Goal: Task Accomplishment & Management: Complete application form

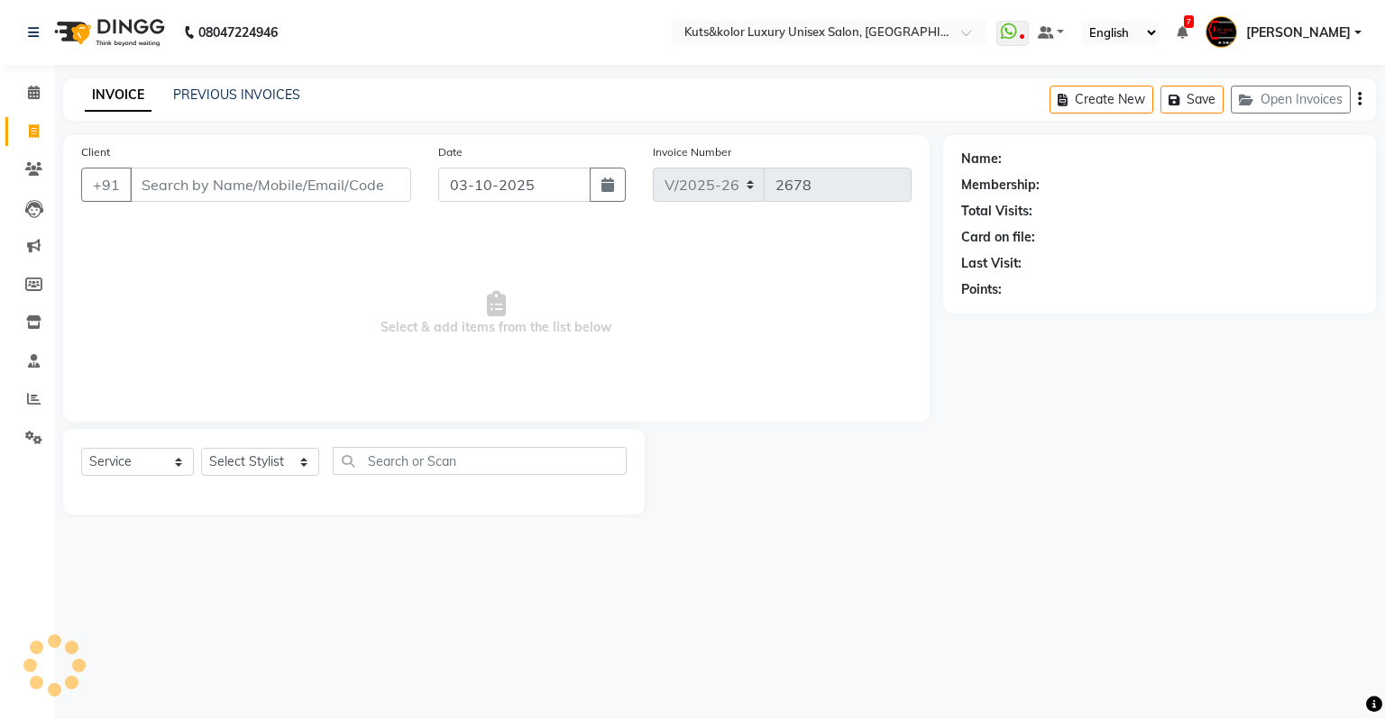
select select "4172"
select select "service"
click at [263, 211] on div "Client +91" at bounding box center [246, 179] width 357 height 74
click at [252, 188] on input "Client" at bounding box center [270, 185] width 281 height 34
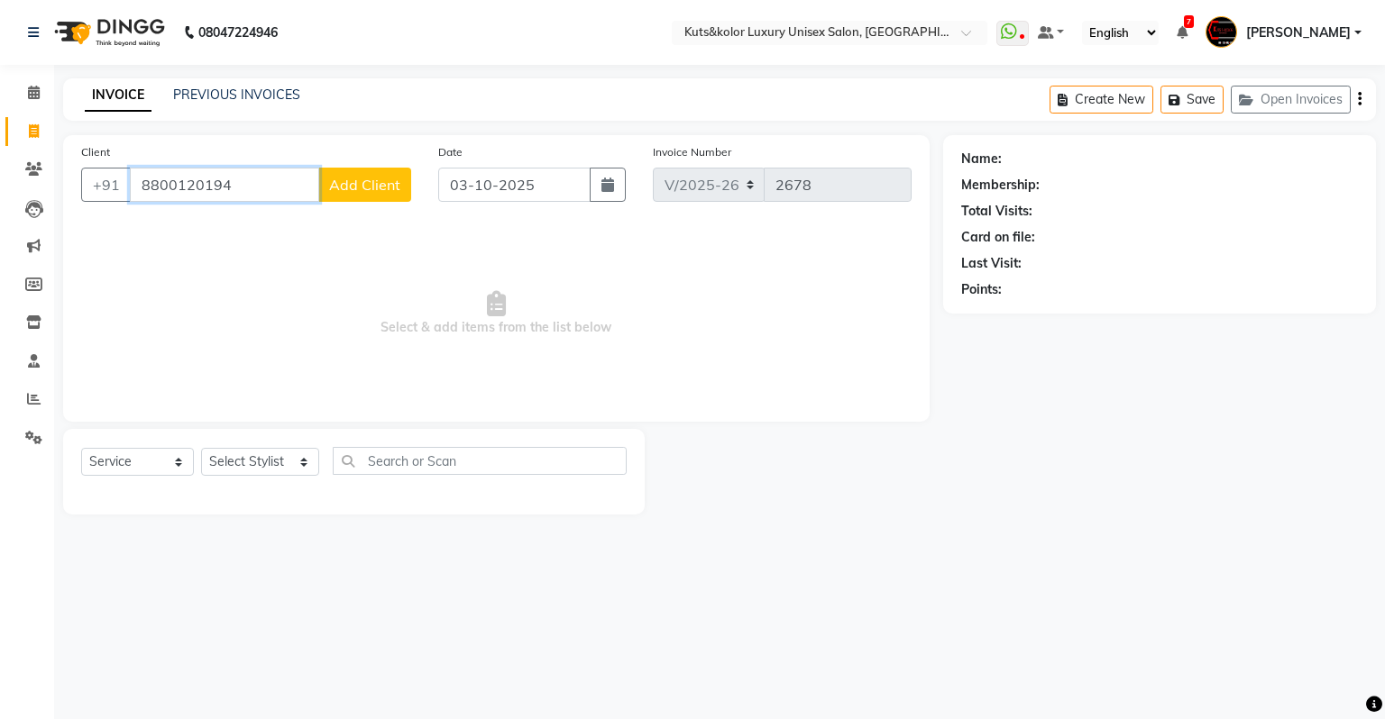
type input "8800120194"
click at [353, 177] on span "Add Client" at bounding box center [364, 185] width 71 height 18
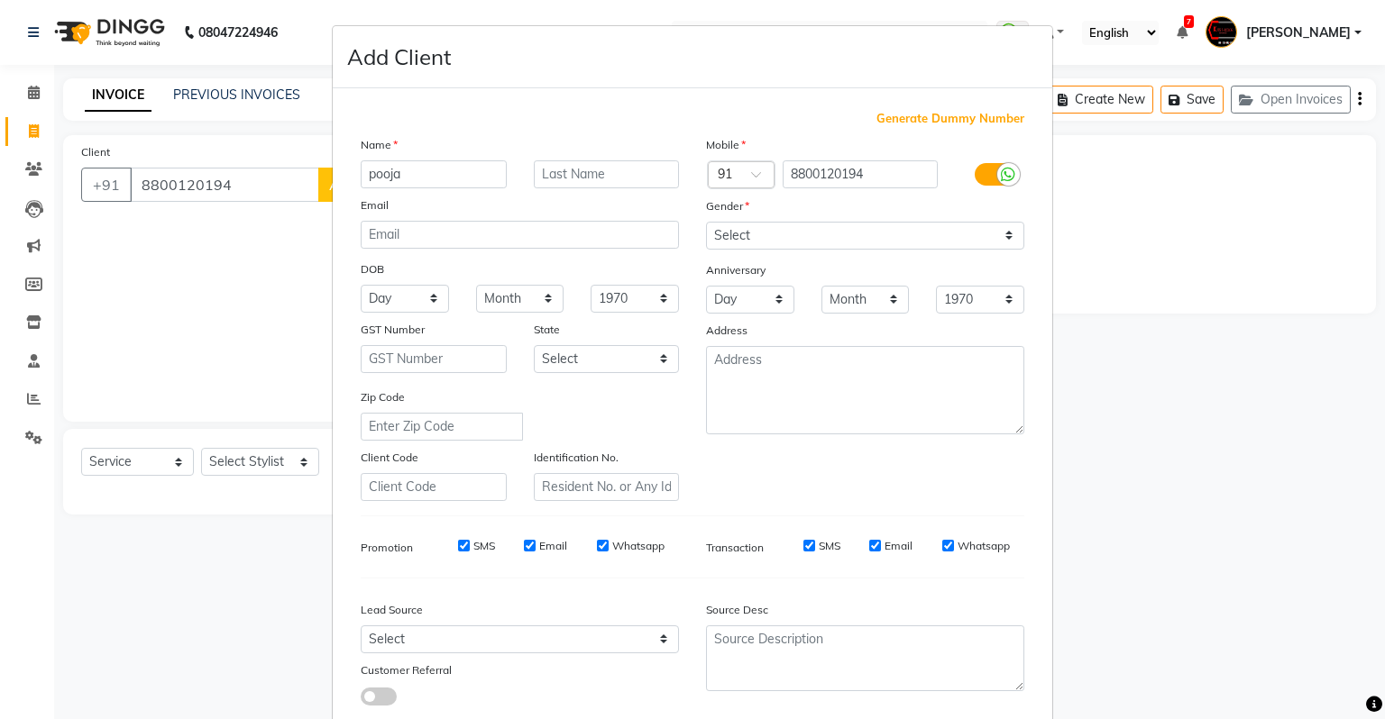
type input "pooja"
click at [756, 233] on select "Select [DEMOGRAPHIC_DATA] [DEMOGRAPHIC_DATA] Other Prefer Not To Say" at bounding box center [865, 236] width 318 height 28
select select "[DEMOGRAPHIC_DATA]"
click at [706, 223] on select "Select [DEMOGRAPHIC_DATA] [DEMOGRAPHIC_DATA] Other Prefer Not To Say" at bounding box center [865, 236] width 318 height 28
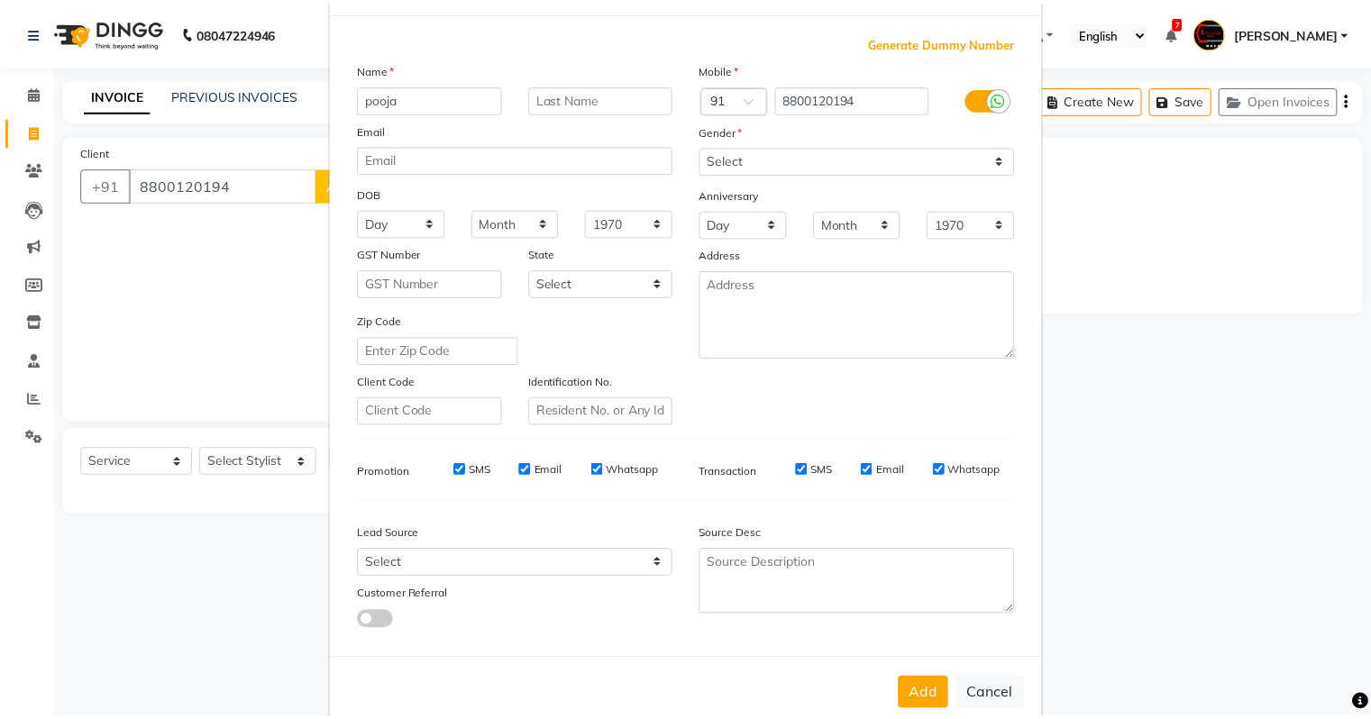
scroll to position [121, 0]
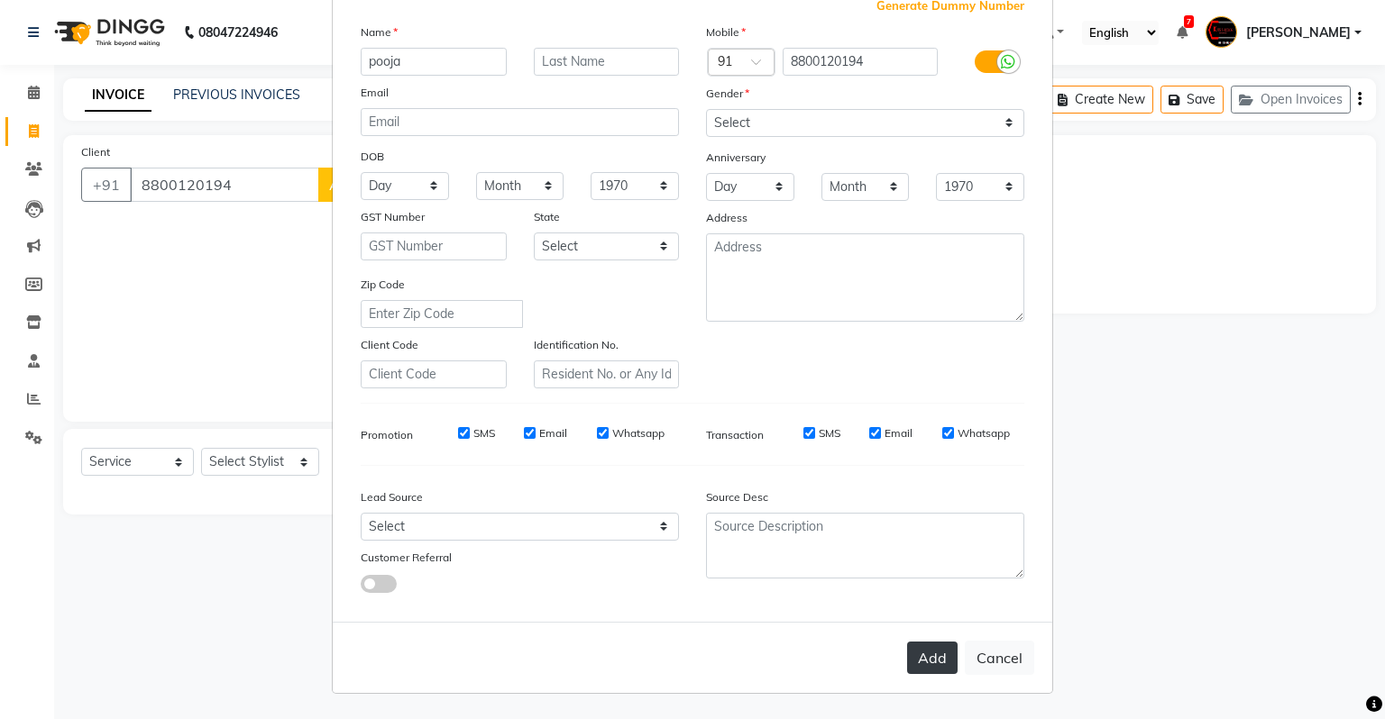
drag, startPoint x: 934, startPoint y: 639, endPoint x: 931, endPoint y: 653, distance: 13.8
click at [931, 653] on div "Add Cancel" at bounding box center [692, 657] width 719 height 71
click at [931, 653] on button "Add" at bounding box center [932, 658] width 50 height 32
type input "88******94"
select select
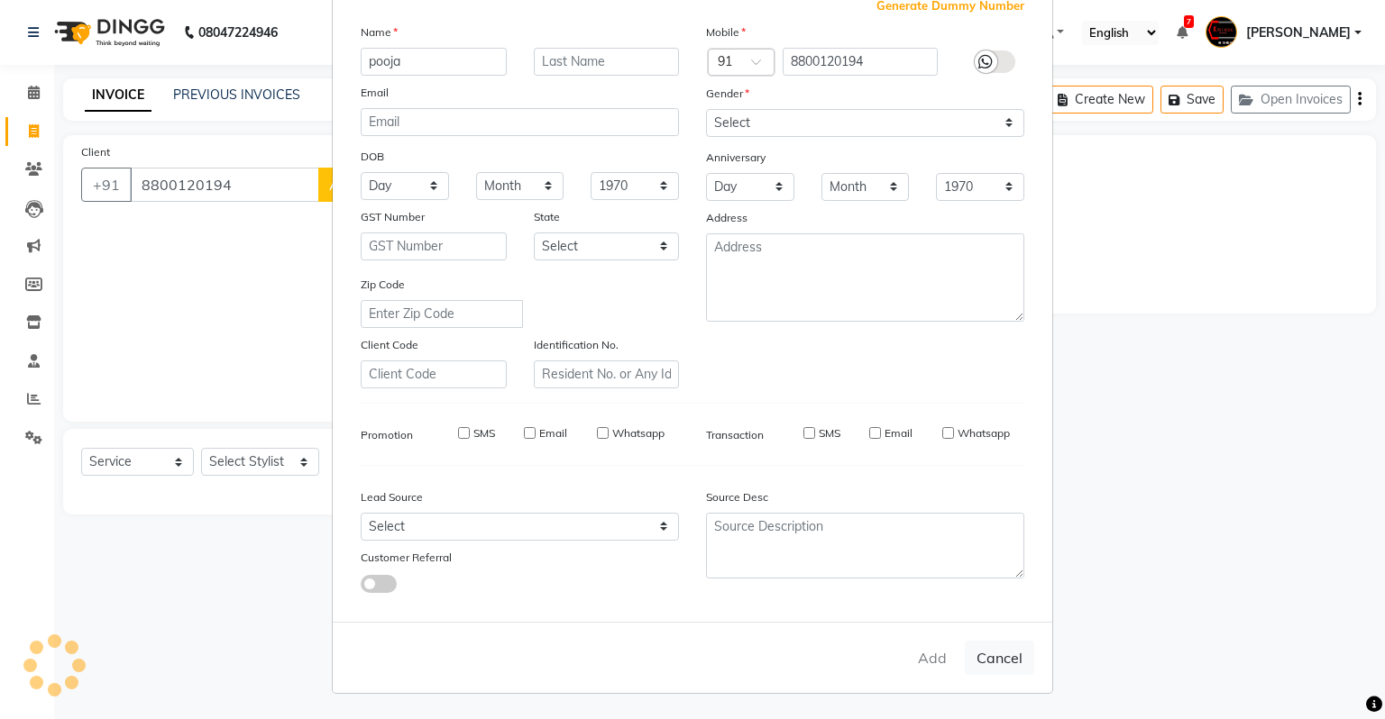
select select
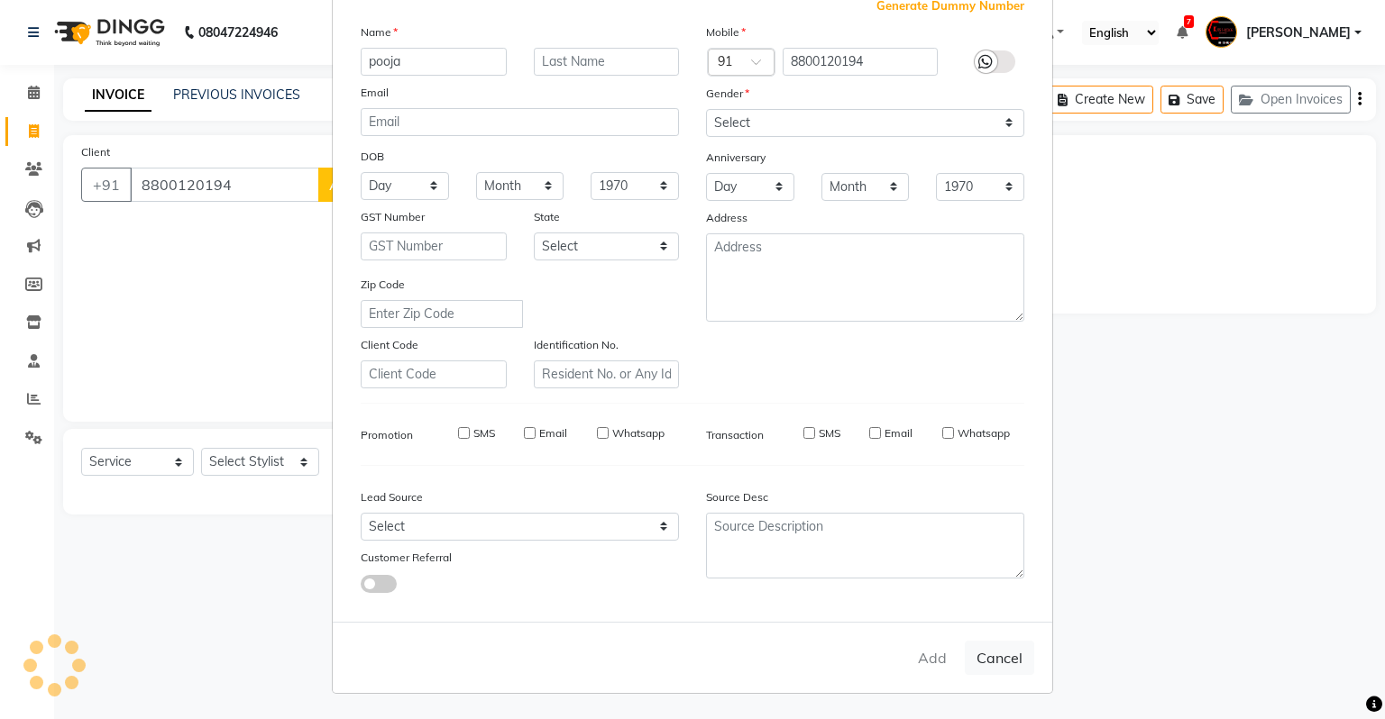
select select
checkbox input "false"
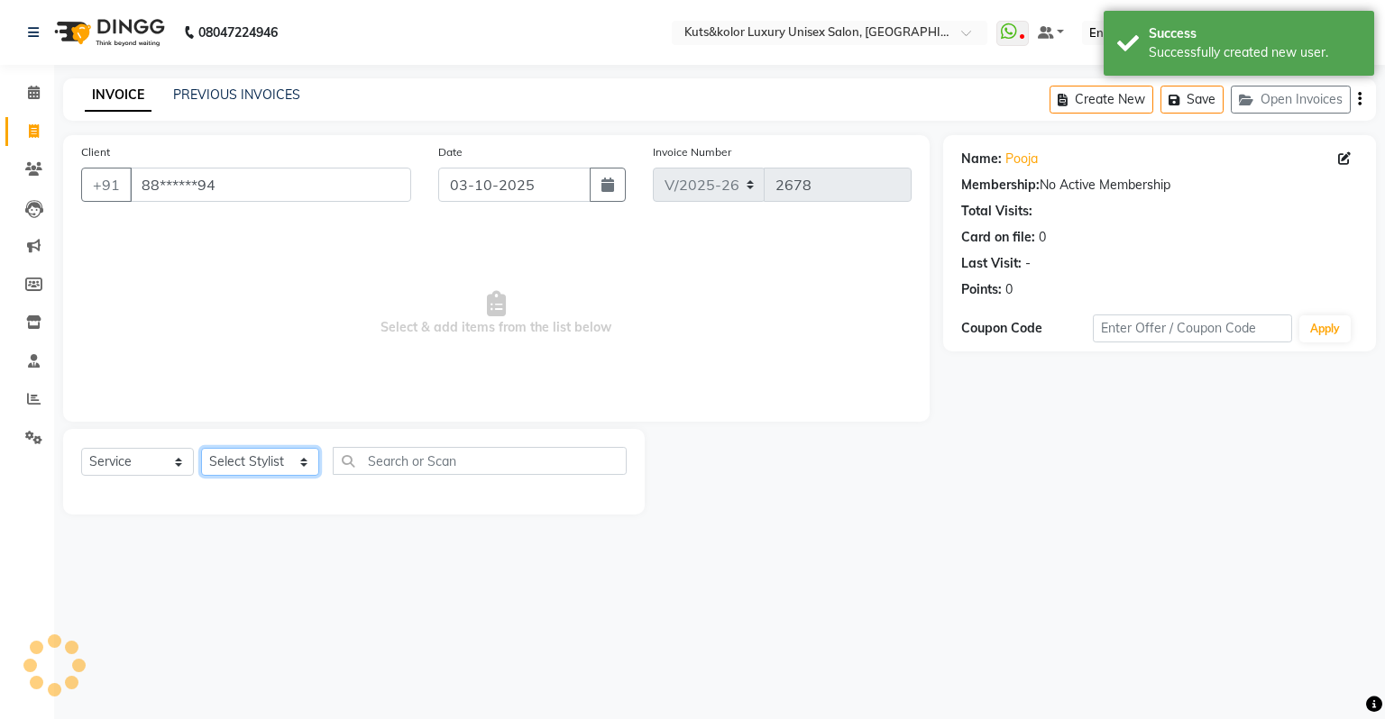
click at [240, 452] on select "Select Stylist [PERSON_NAME] [PERSON_NAME] [PERSON_NAME] [PERSON_NAME] [PERSON_…" at bounding box center [260, 462] width 118 height 28
select select "22556"
click at [201, 449] on select "Select Stylist [PERSON_NAME] [PERSON_NAME] [PERSON_NAME] [PERSON_NAME] [PERSON_…" at bounding box center [260, 462] width 118 height 28
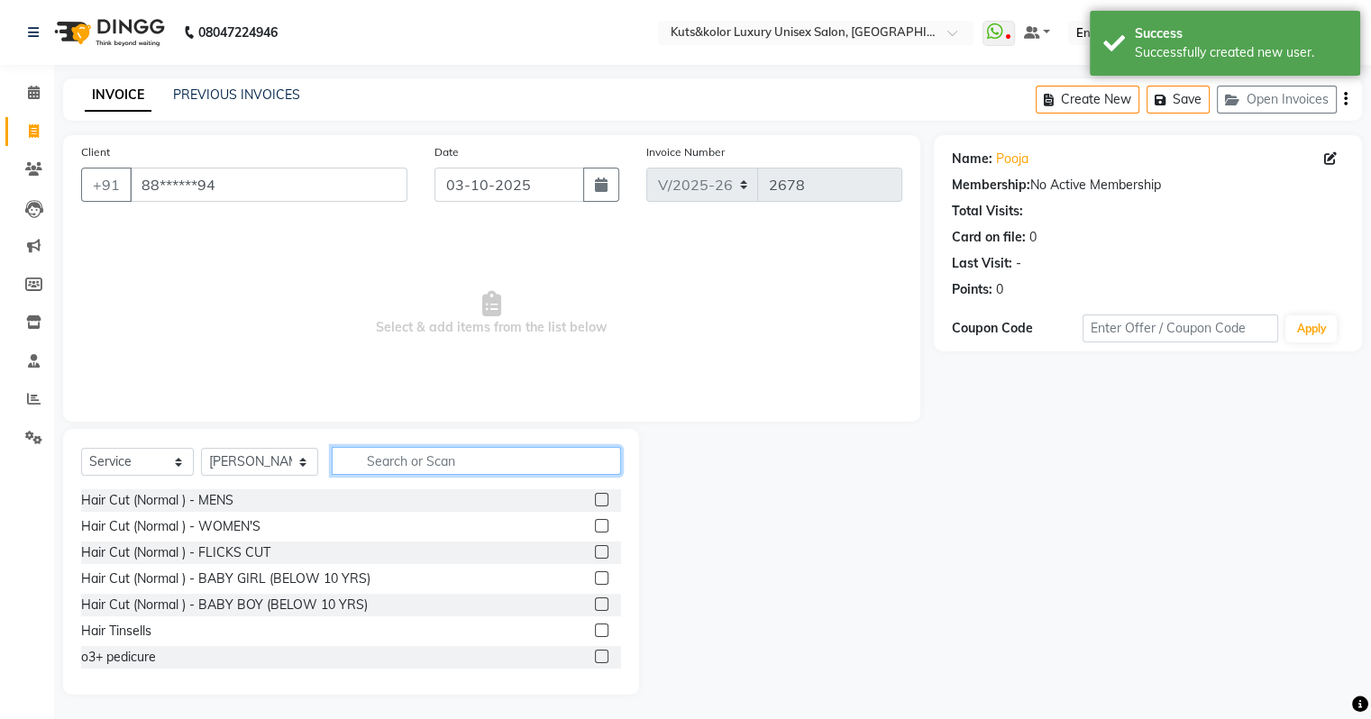
click at [462, 464] on input "text" at bounding box center [476, 461] width 289 height 28
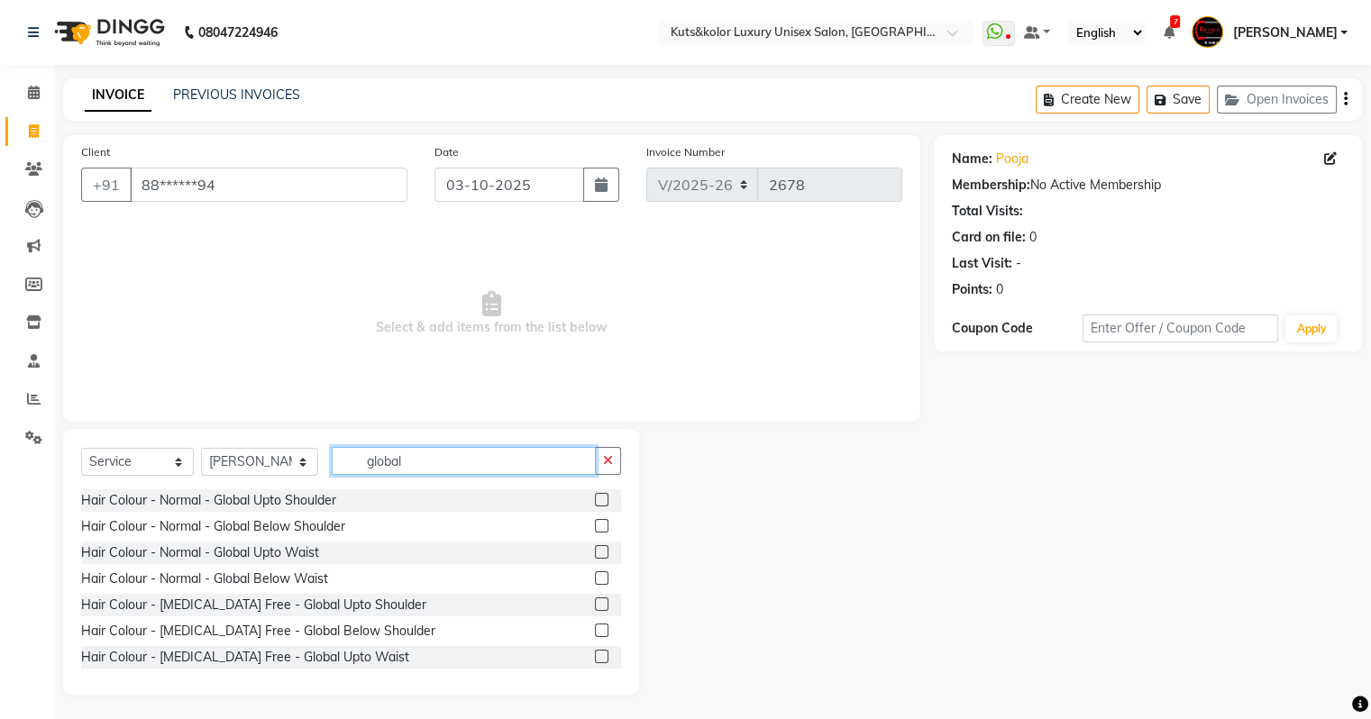
type input "global"
click at [595, 503] on label at bounding box center [602, 500] width 14 height 14
click at [595, 503] on input "checkbox" at bounding box center [601, 501] width 12 height 12
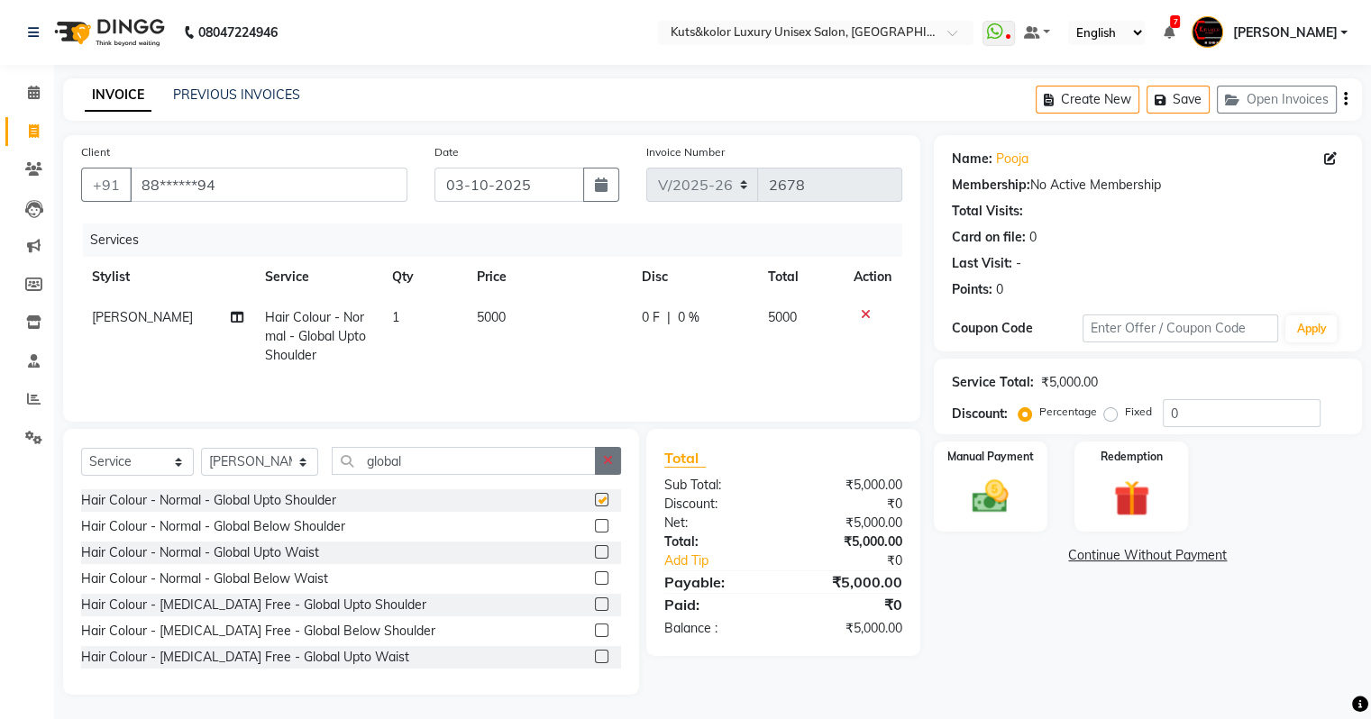
checkbox input "false"
click at [601, 460] on button "button" at bounding box center [608, 461] width 26 height 28
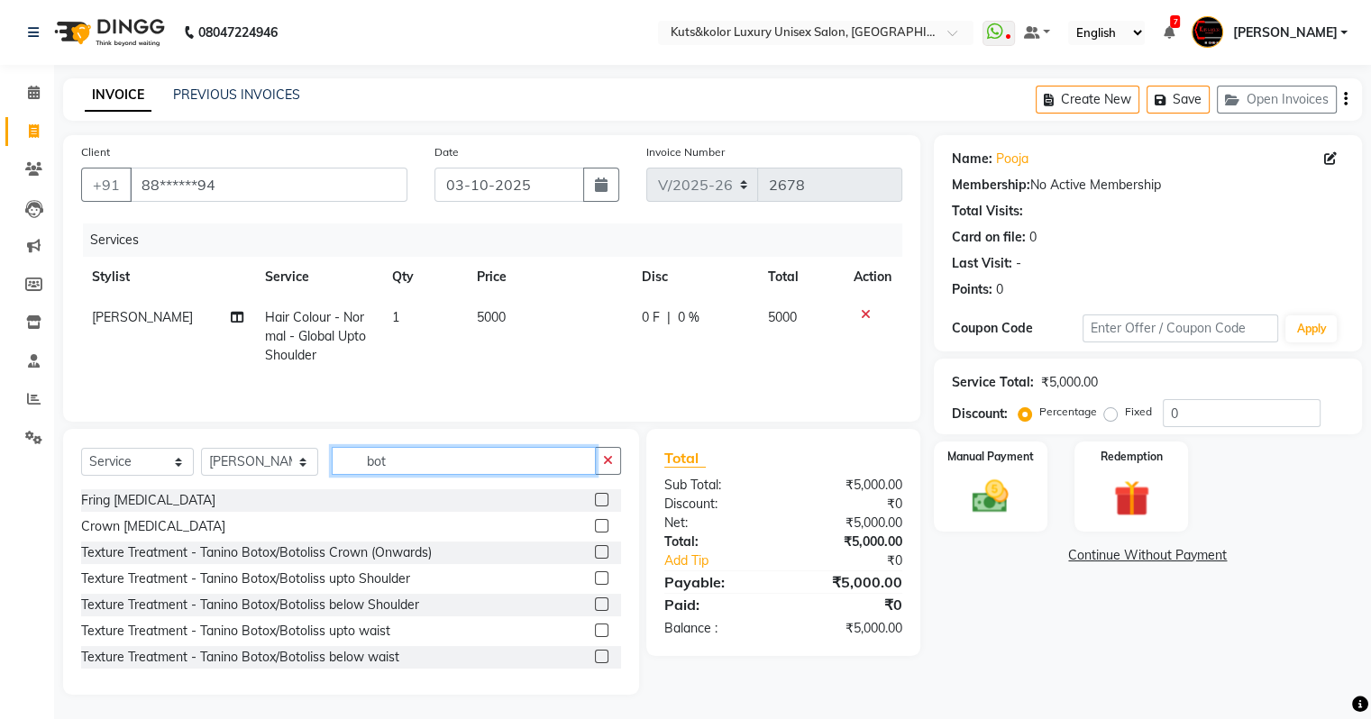
type input "bot"
click at [595, 579] on label at bounding box center [602, 579] width 14 height 14
click at [595, 579] on input "checkbox" at bounding box center [601, 579] width 12 height 12
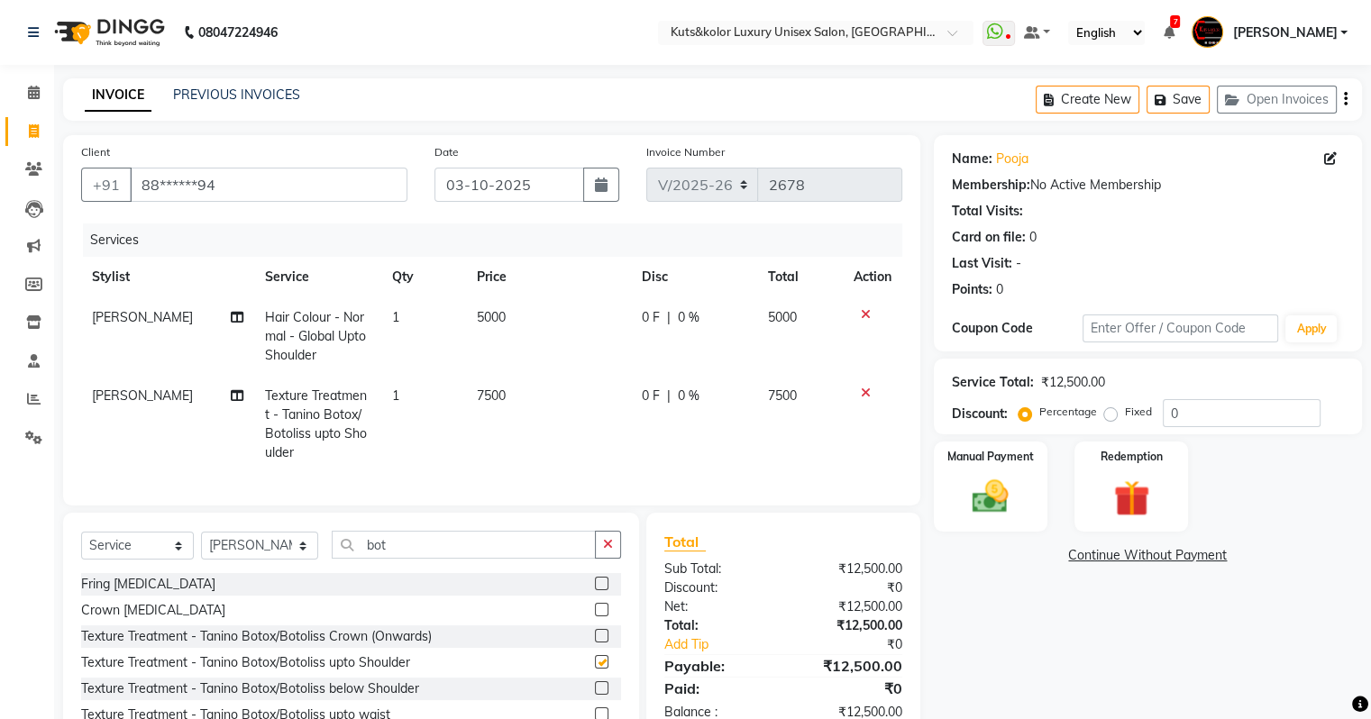
checkbox input "false"
click at [649, 396] on span "0 F" at bounding box center [651, 396] width 18 height 19
select select "22556"
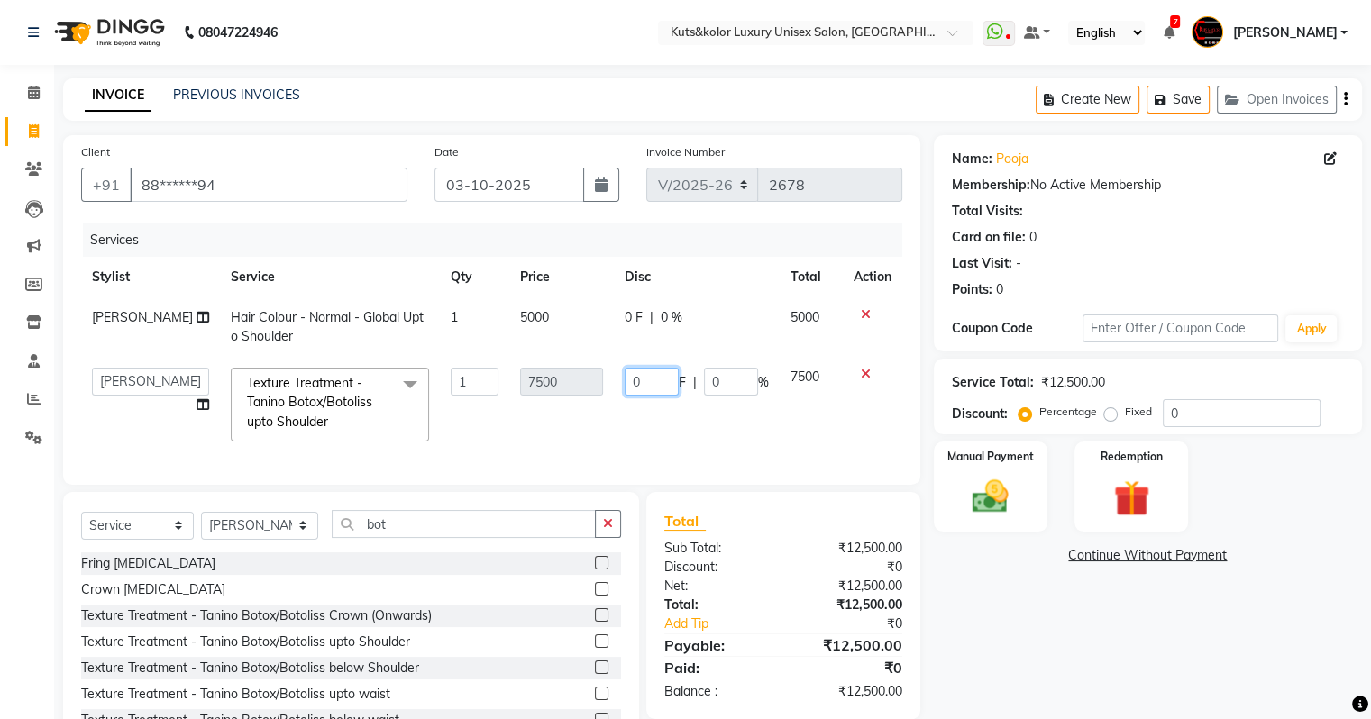
click at [670, 391] on input "0" at bounding box center [652, 382] width 54 height 28
type input "1500"
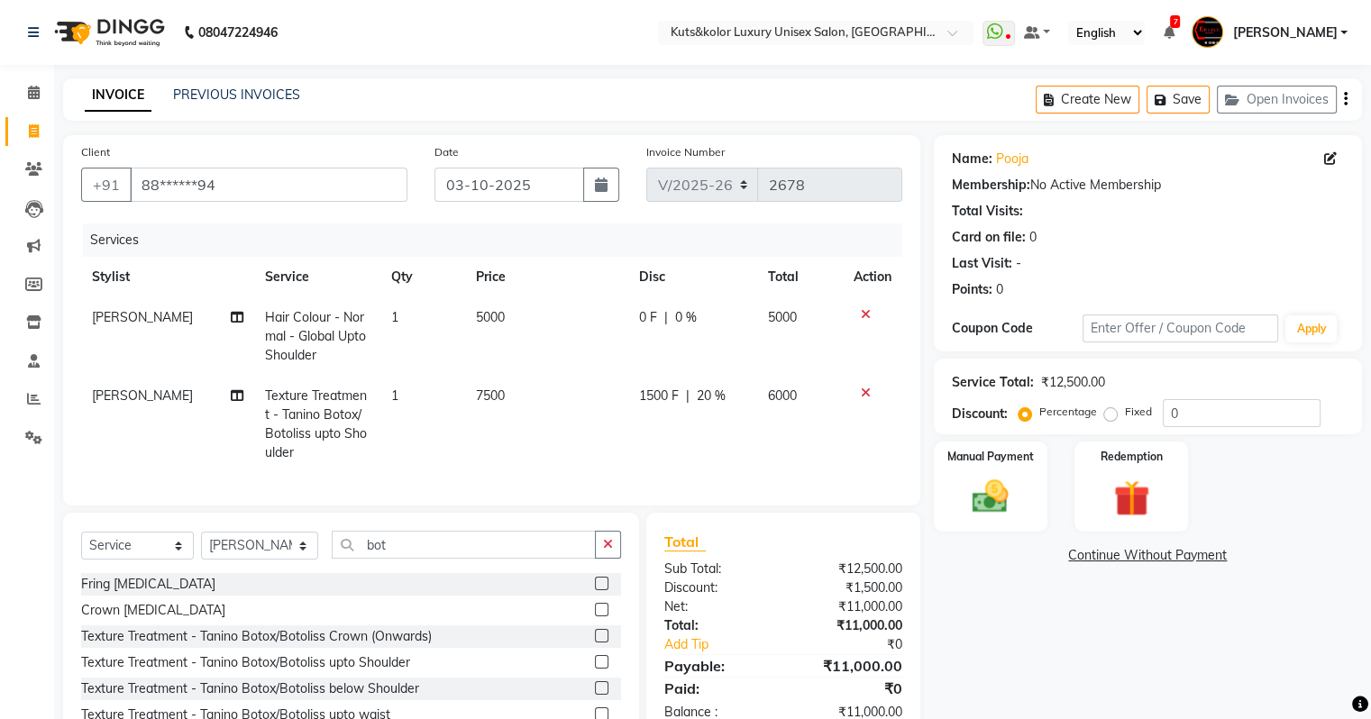
click at [674, 431] on td "1500 F | 20 %" at bounding box center [692, 424] width 129 height 97
select select "22556"
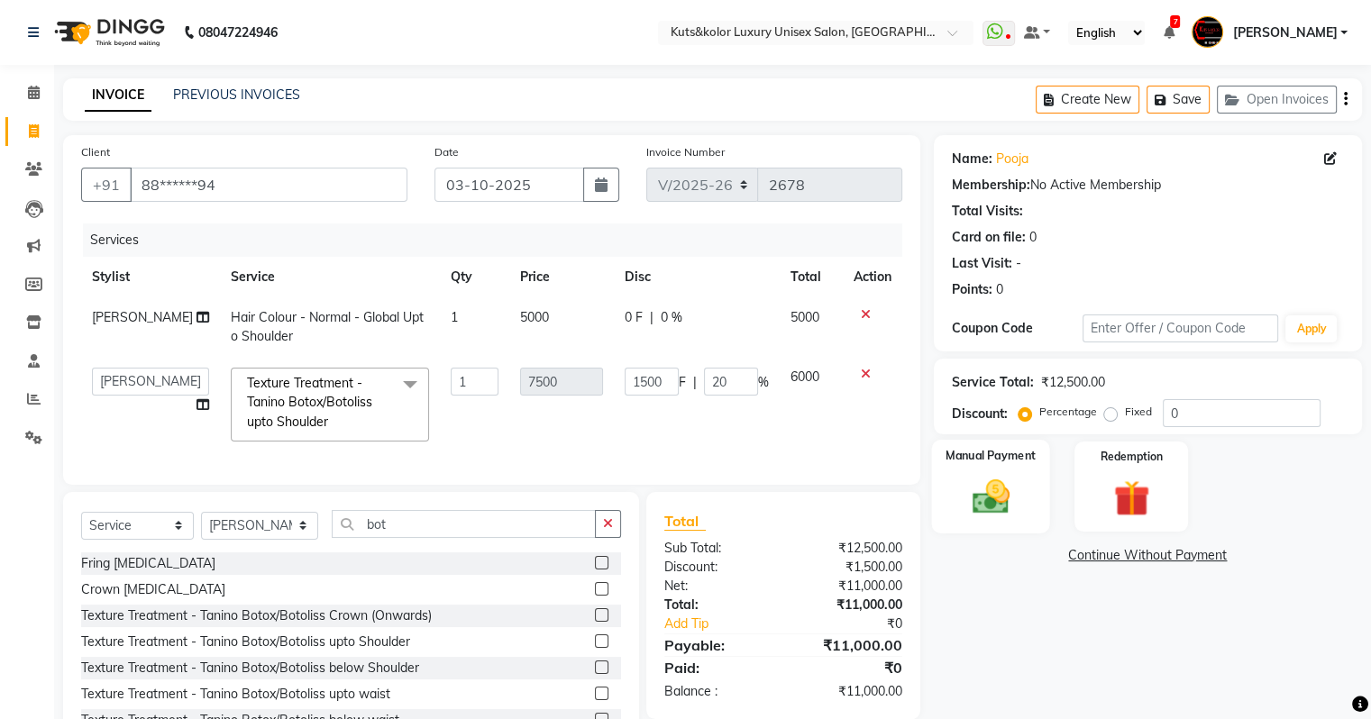
click at [987, 489] on img at bounding box center [990, 497] width 60 height 43
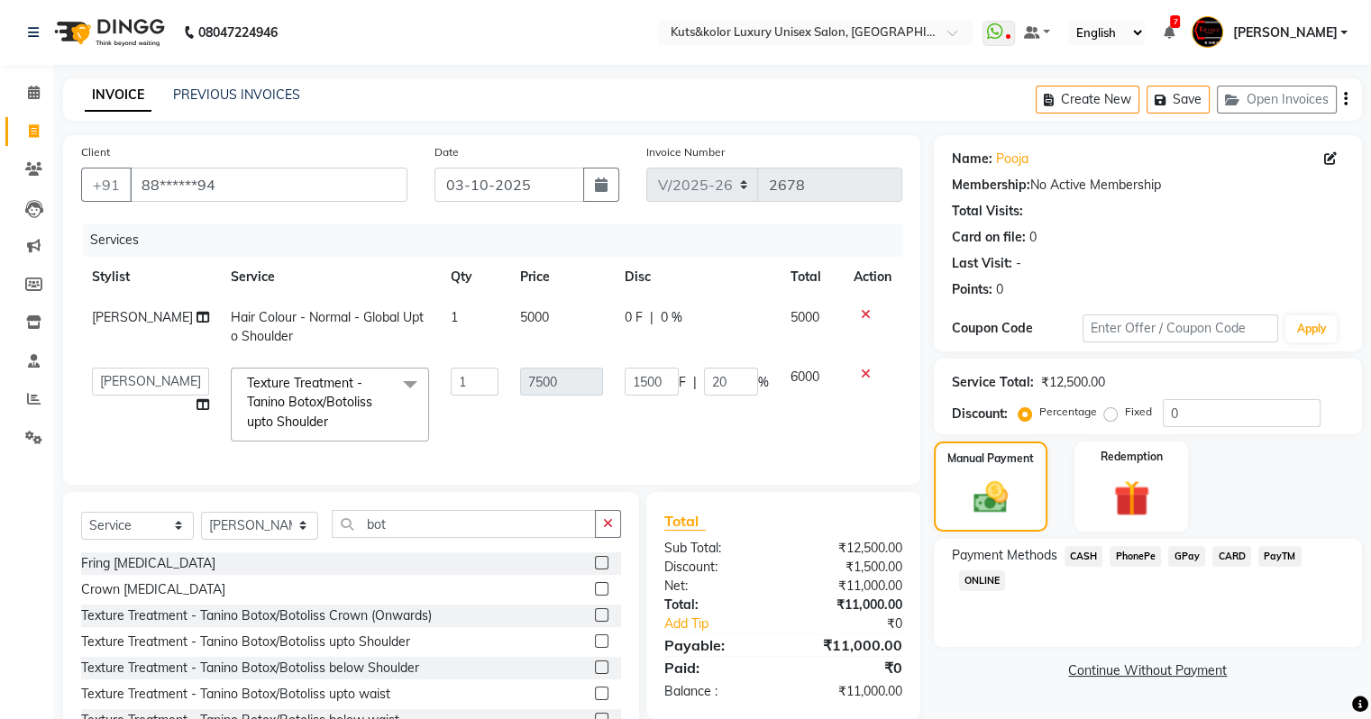
click at [1086, 552] on span "CASH" at bounding box center [1084, 556] width 39 height 21
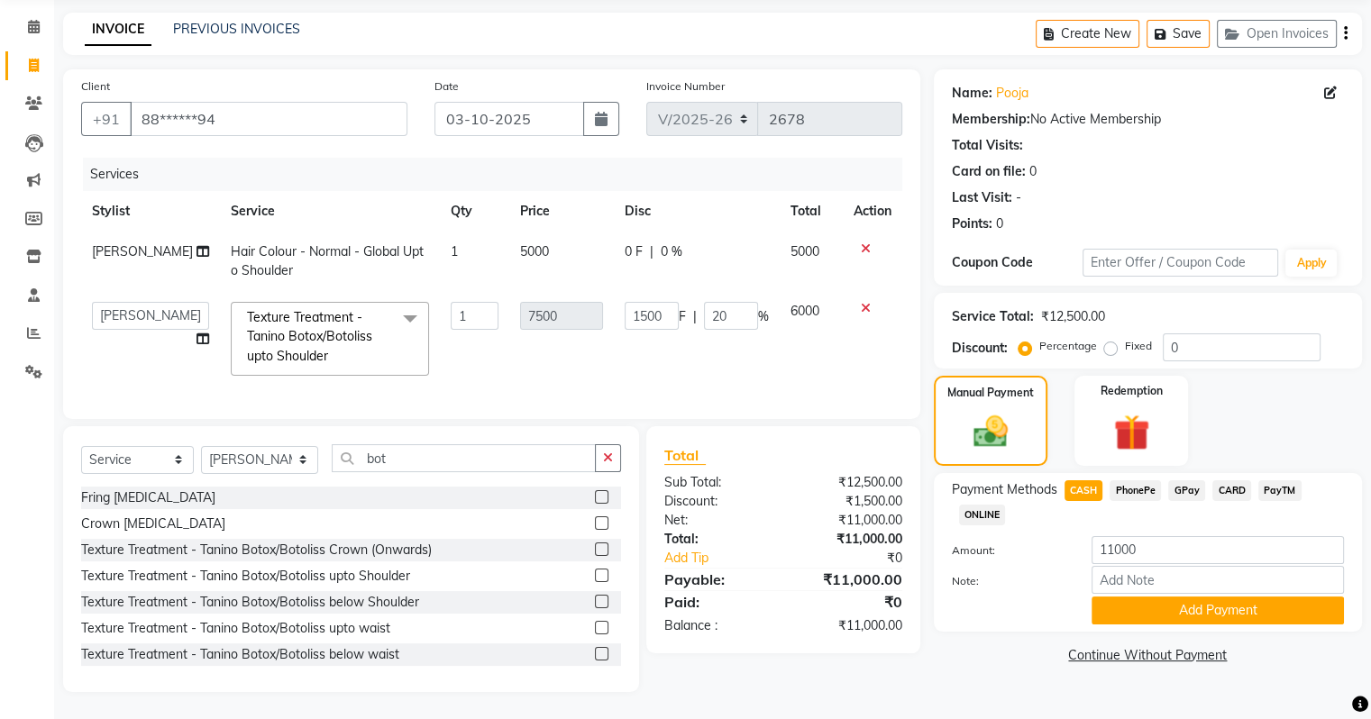
scroll to position [79, 0]
click at [646, 302] on input "1500" at bounding box center [652, 316] width 54 height 28
click at [632, 302] on input "1500" at bounding box center [652, 316] width 54 height 28
type input "2500"
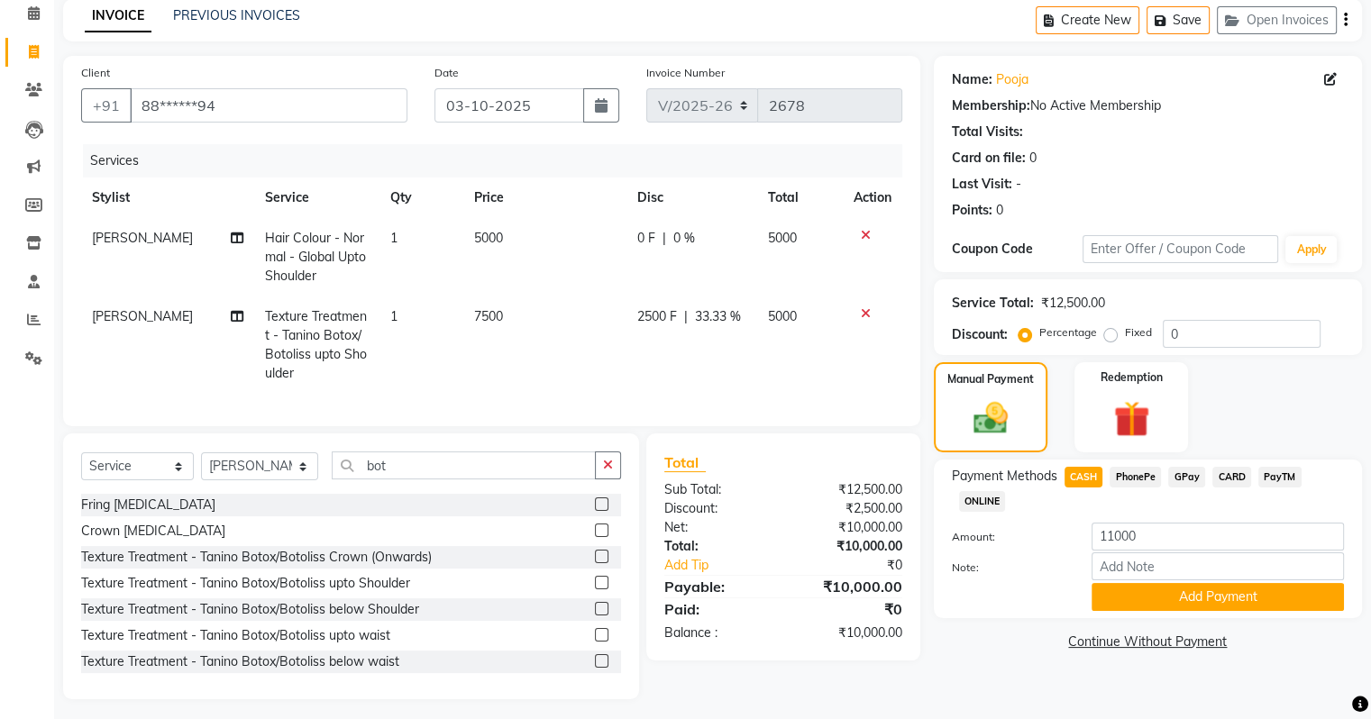
click at [662, 361] on td "2500 F | 33.33 %" at bounding box center [692, 345] width 131 height 97
select select "22556"
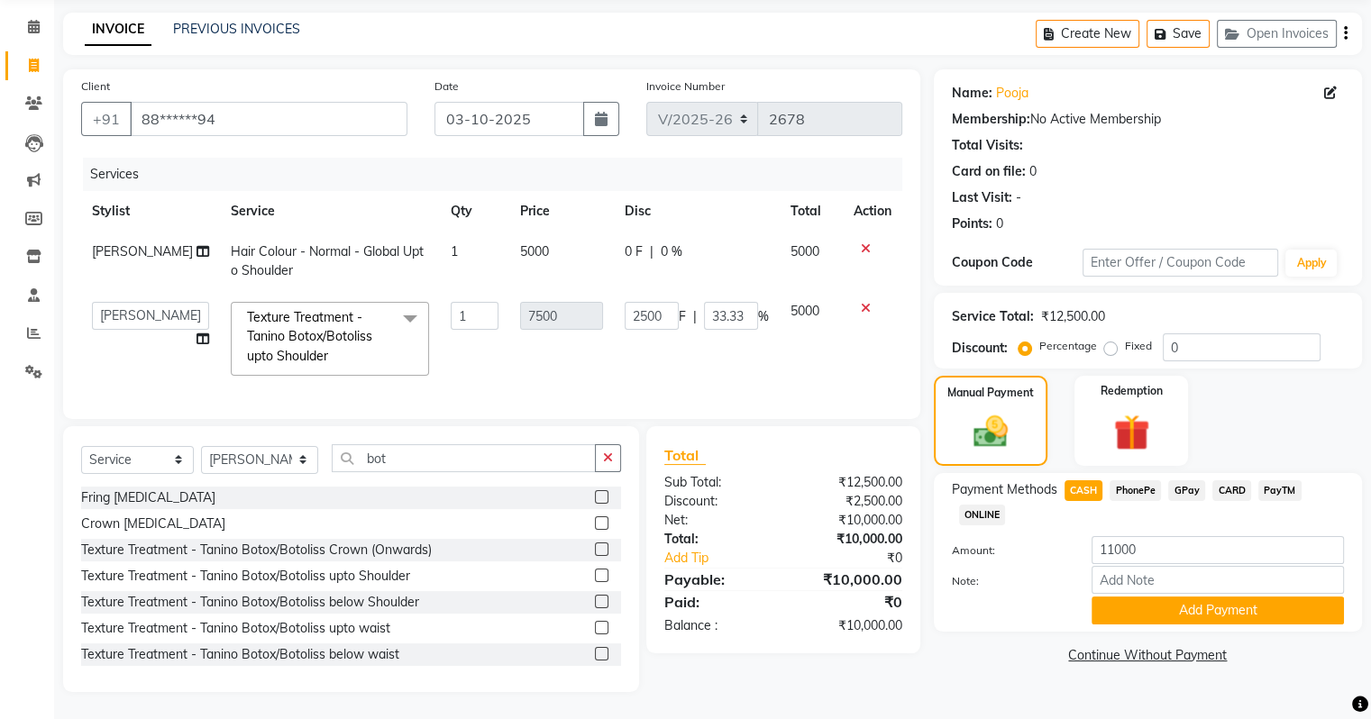
click at [1190, 481] on span "GPay" at bounding box center [1186, 491] width 37 height 21
type input "10000"
click at [1087, 481] on span "CASH" at bounding box center [1084, 491] width 39 height 21
click at [1184, 609] on button "Add Payment" at bounding box center [1218, 611] width 252 height 28
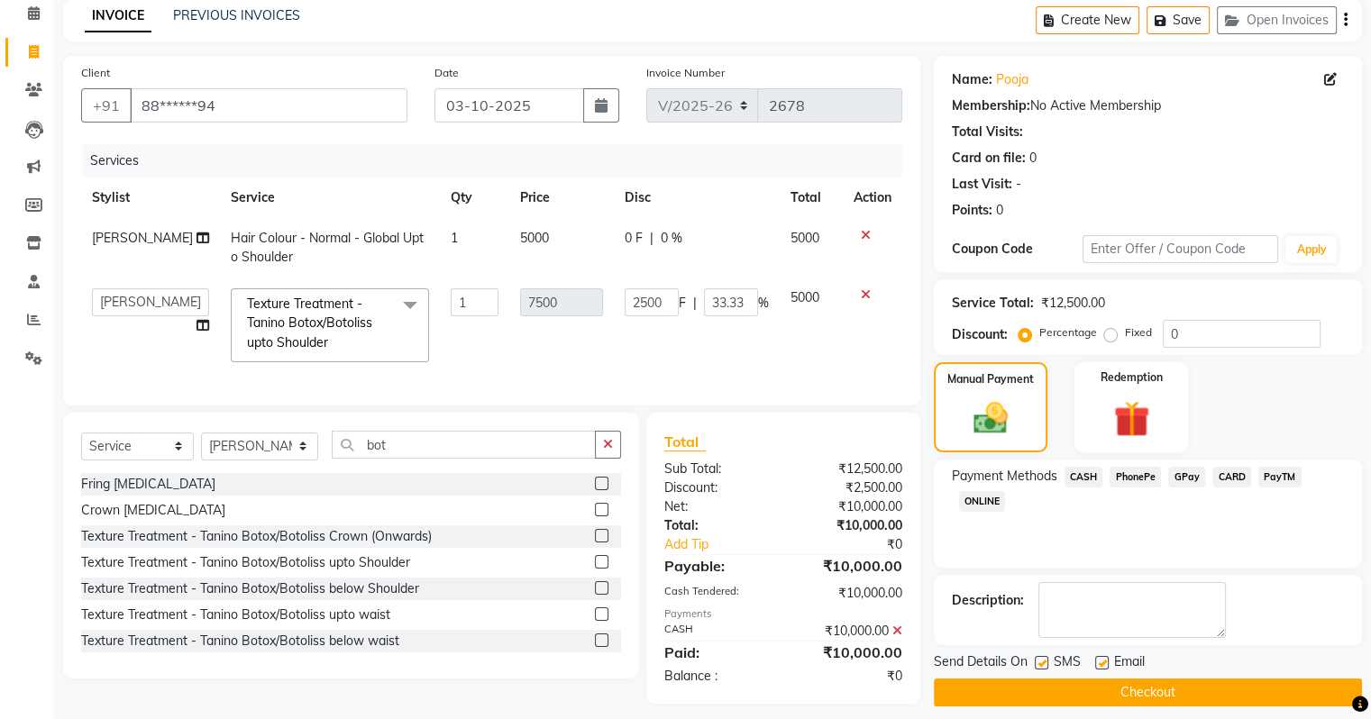
click at [1041, 665] on label at bounding box center [1042, 663] width 14 height 14
click at [1041, 665] on input "checkbox" at bounding box center [1041, 664] width 12 height 12
checkbox input "false"
click at [1049, 698] on button "Checkout" at bounding box center [1148, 693] width 428 height 28
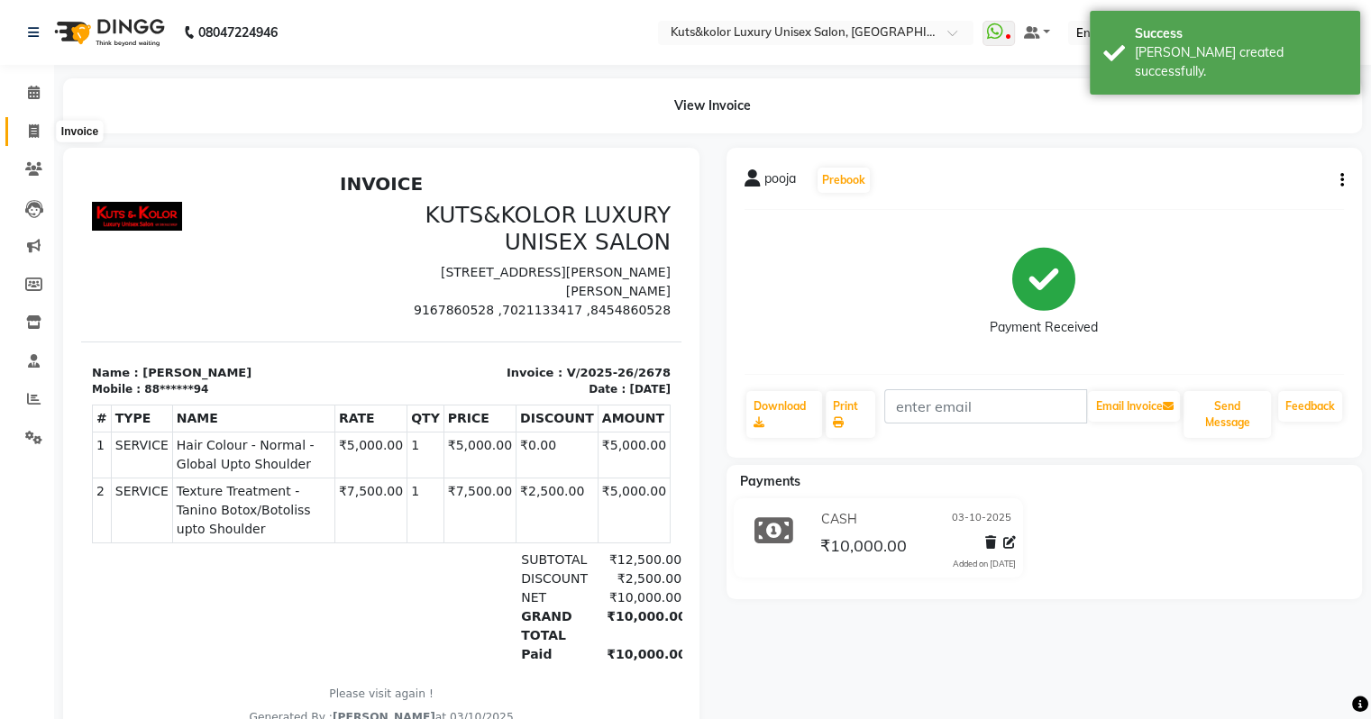
click at [36, 129] on icon at bounding box center [34, 131] width 10 height 14
select select "service"
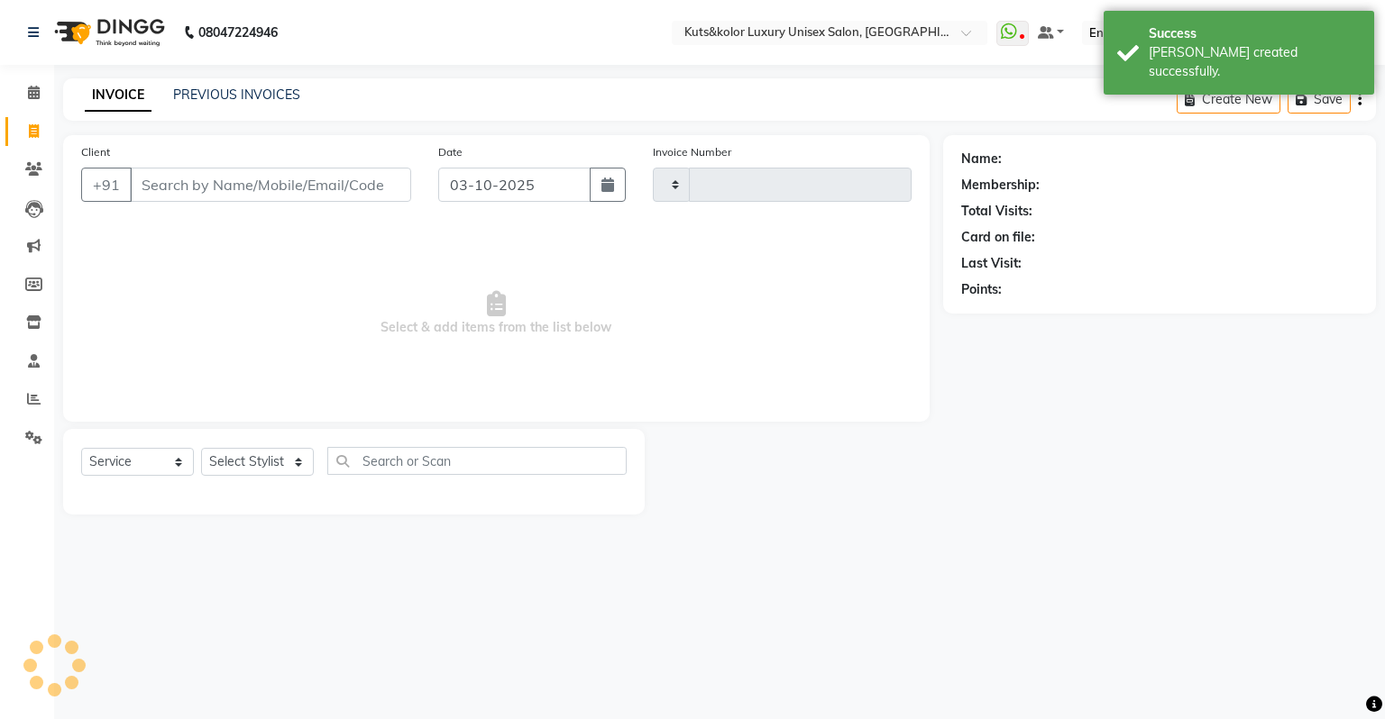
type input "2679"
select select "4172"
